Goal: Find specific page/section: Find specific page/section

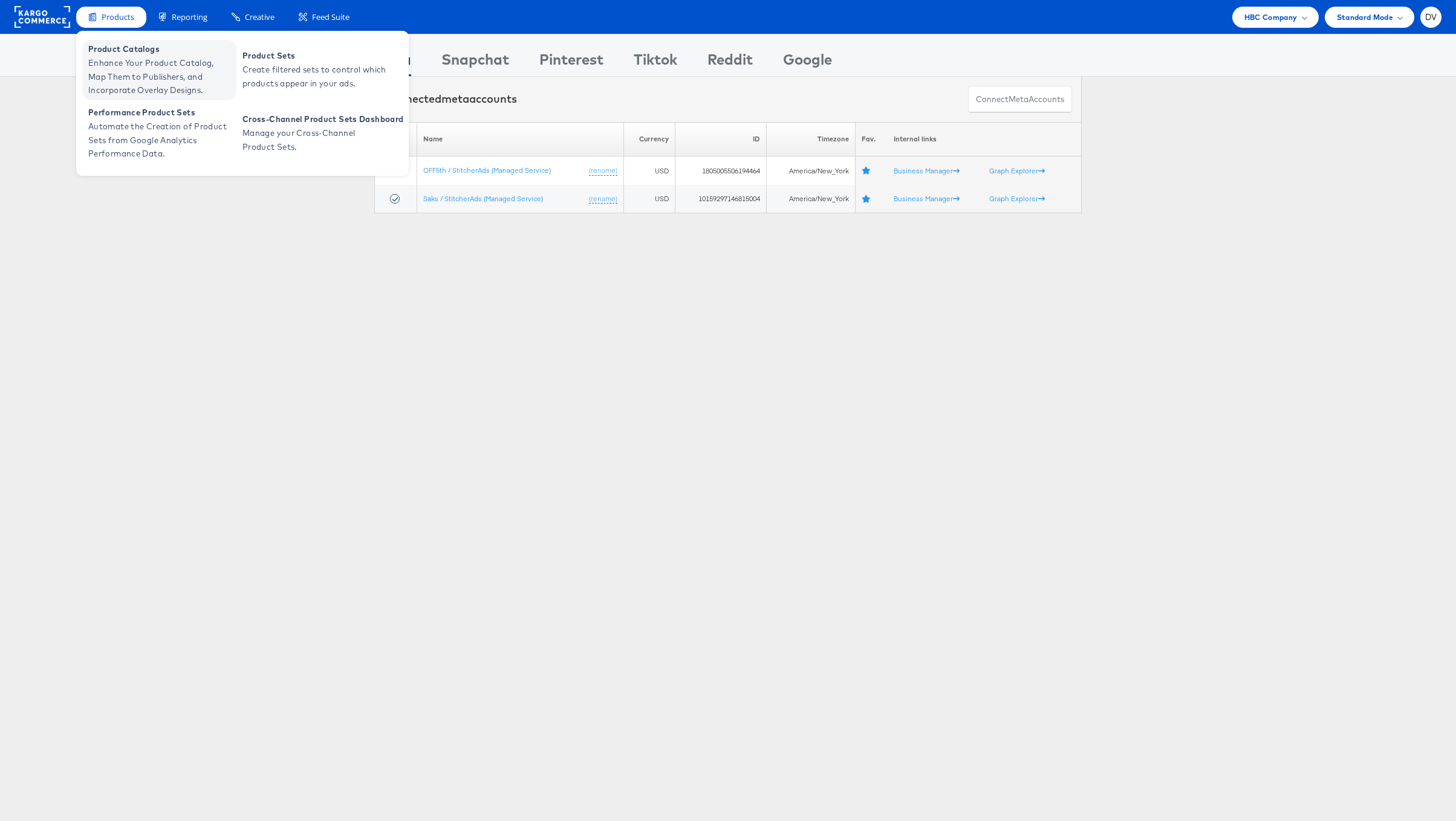
click at [118, 47] on span "Product Catalogs" at bounding box center [161, 49] width 145 height 14
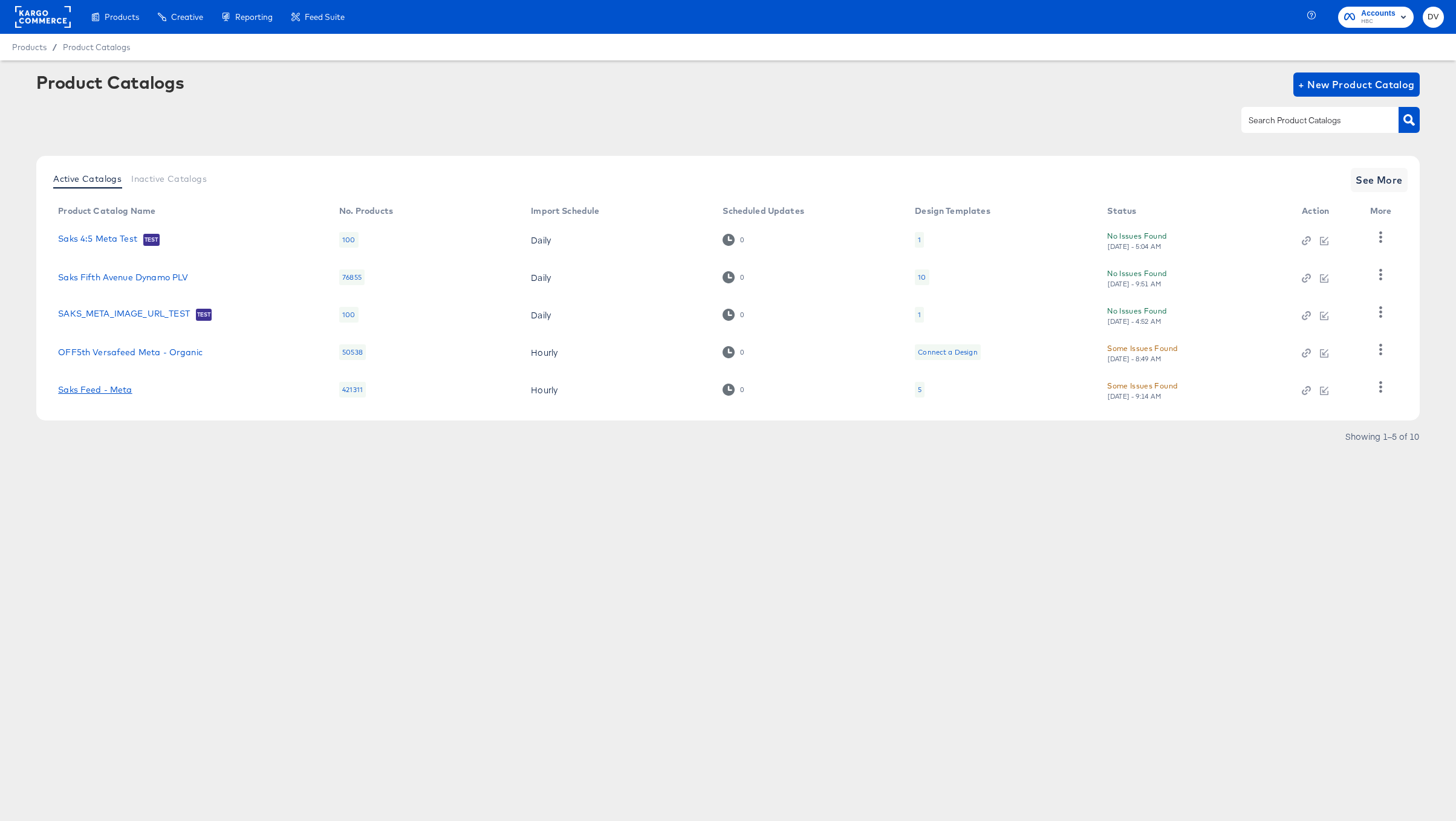
click at [112, 393] on link "Saks Feed - Meta" at bounding box center [95, 389] width 74 height 10
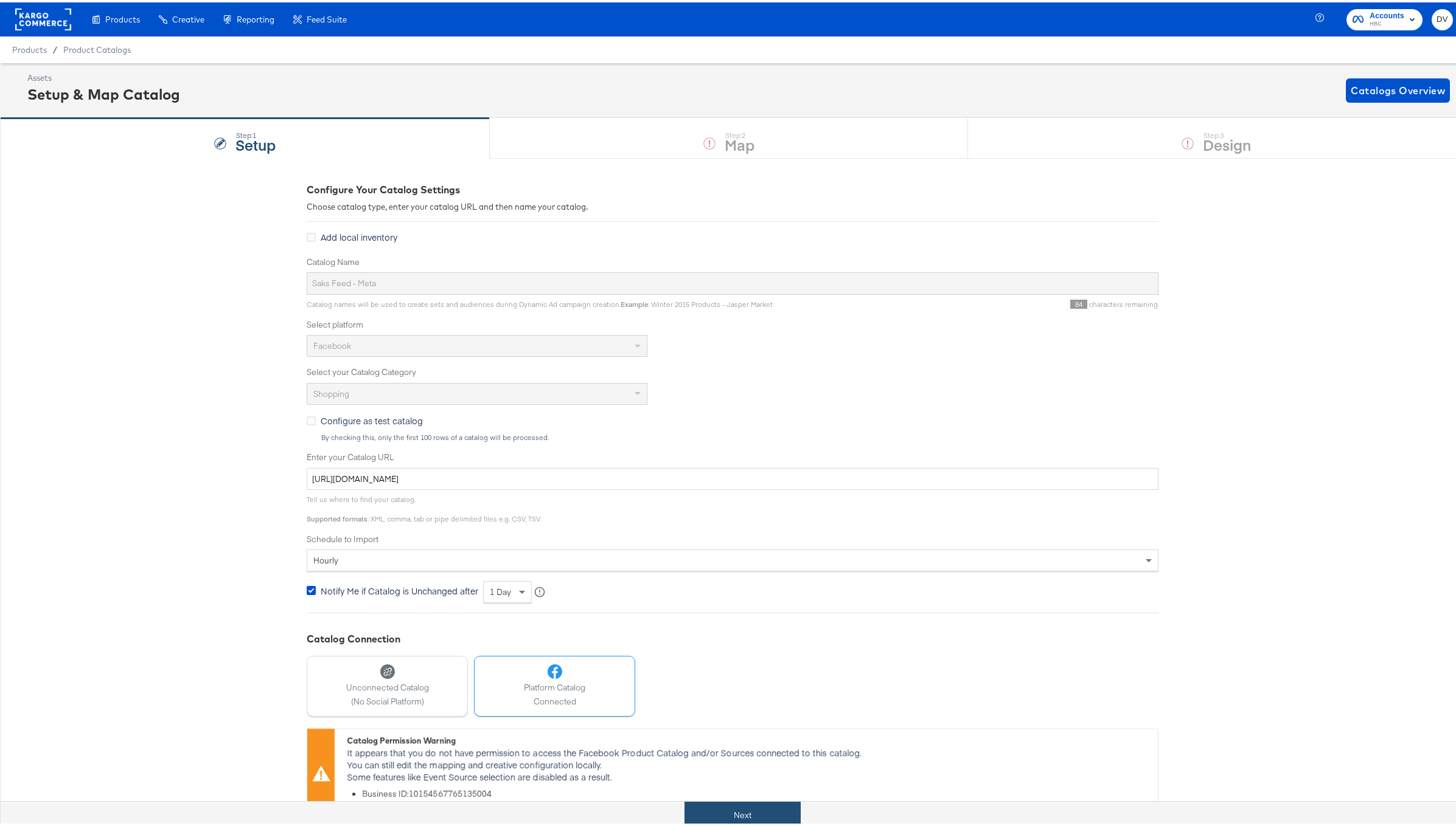
click at [765, 804] on button "Next" at bounding box center [743, 813] width 117 height 27
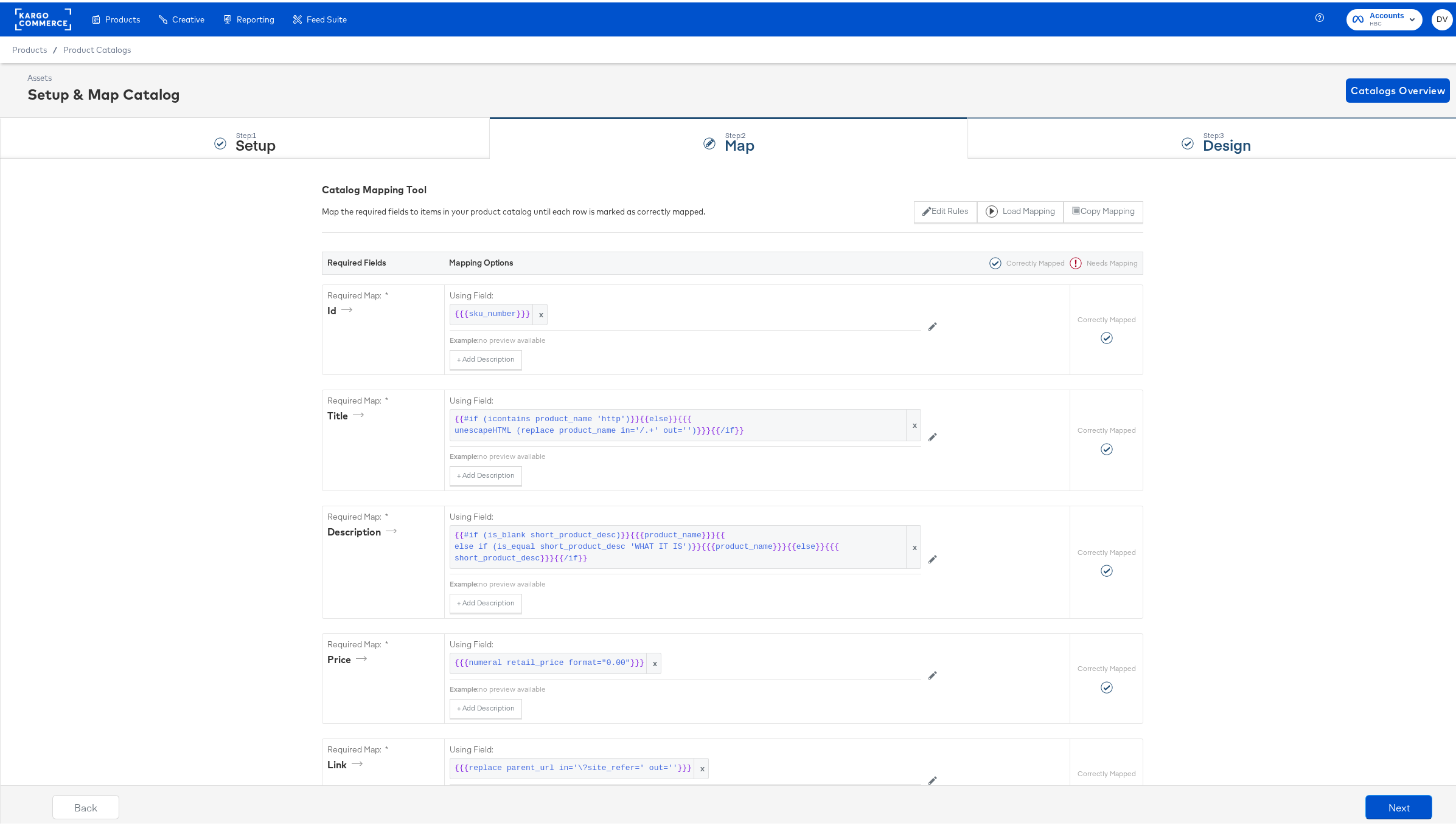
click at [1039, 124] on div "Step: 3 Design" at bounding box center [1216, 136] width 497 height 40
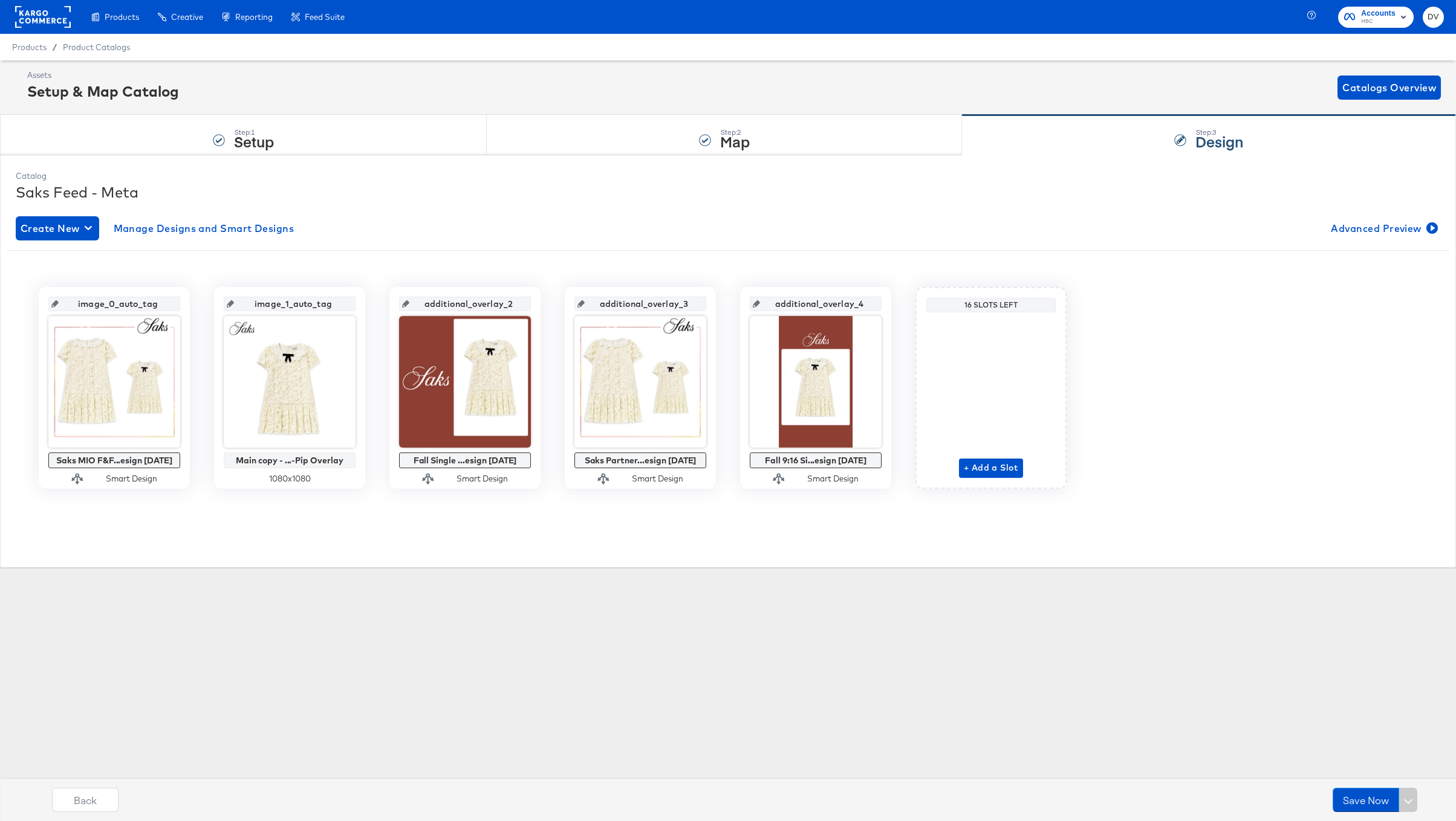
click at [47, 18] on rect at bounding box center [42, 17] width 55 height 22
